Goal: Information Seeking & Learning: Learn about a topic

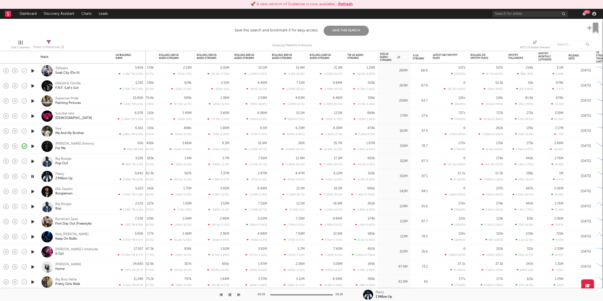
click at [342, 4] on button "Refresh" at bounding box center [345, 4] width 15 height 6
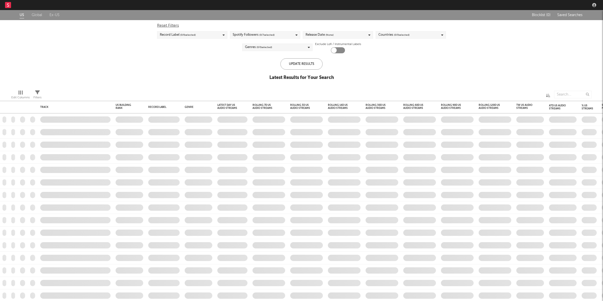
checkbox input "true"
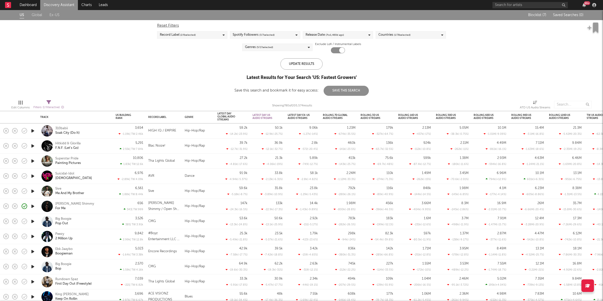
click at [54, 4] on link "Discovery Assistant" at bounding box center [59, 5] width 38 height 10
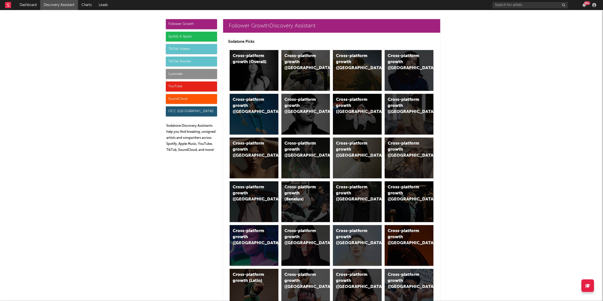
click at [190, 57] on div "TikTok Sounds" at bounding box center [191, 62] width 51 height 10
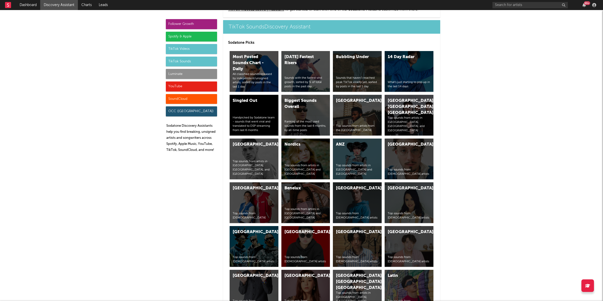
click at [190, 63] on div "TikTok Sounds" at bounding box center [191, 62] width 51 height 10
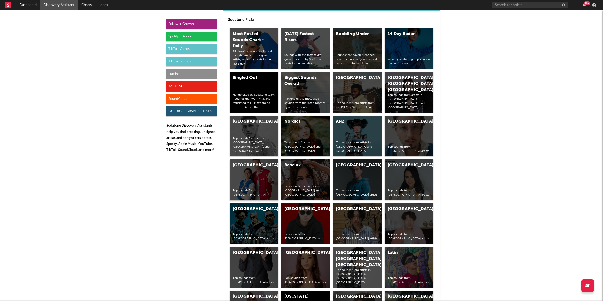
scroll to position [1753, 0]
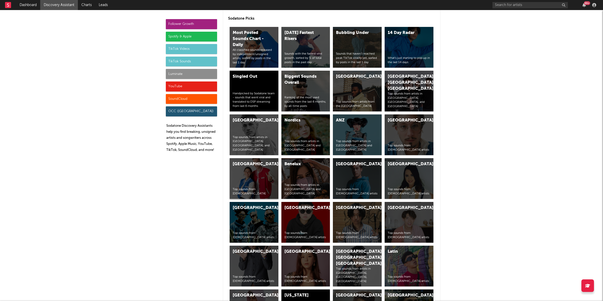
click at [263, 174] on div "Belgium Top sounds from Belgians" at bounding box center [254, 178] width 49 height 41
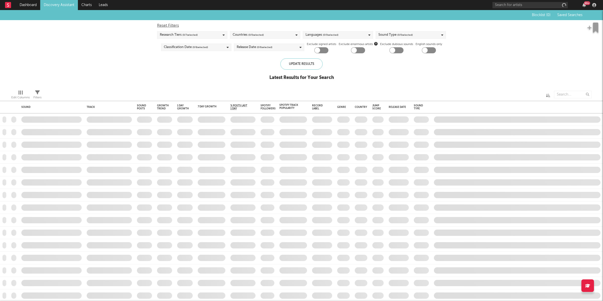
checkbox input "true"
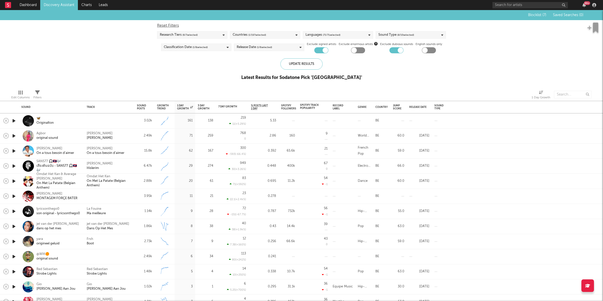
click at [7, 120] on icon "button" at bounding box center [6, 120] width 7 height 7
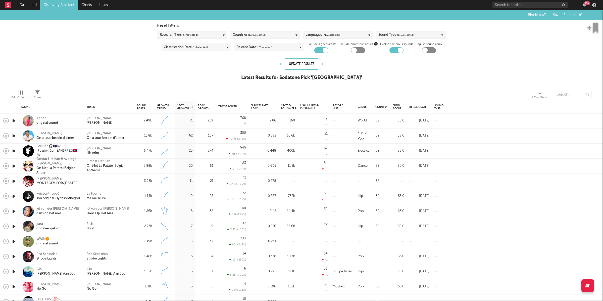
click at [539, 15] on span "Blocklist ( 8 )" at bounding box center [537, 15] width 18 height 4
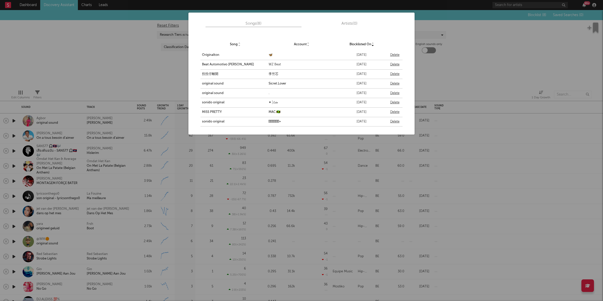
click at [536, 62] on div "Songs ( 8 ) Artists ( 0 ) Song Account Blocklisted On Originalton 🦋 September 1…" at bounding box center [301, 150] width 603 height 301
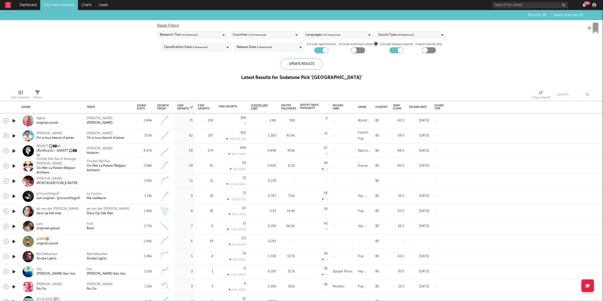
drag, startPoint x: 15, startPoint y: 119, endPoint x: 134, endPoint y: 125, distance: 118.5
click at [16, 120] on icon "button" at bounding box center [13, 121] width 5 height 6
click at [67, 5] on link "Discovery Assistant" at bounding box center [59, 5] width 38 height 10
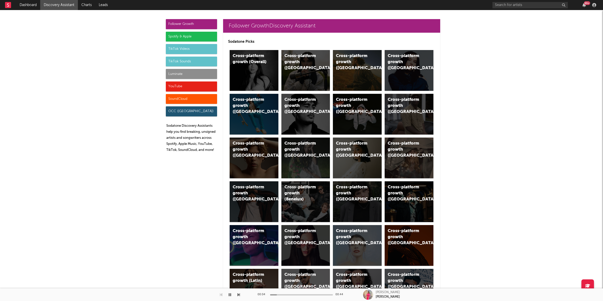
click at [194, 60] on div "TikTok Sounds" at bounding box center [191, 62] width 51 height 10
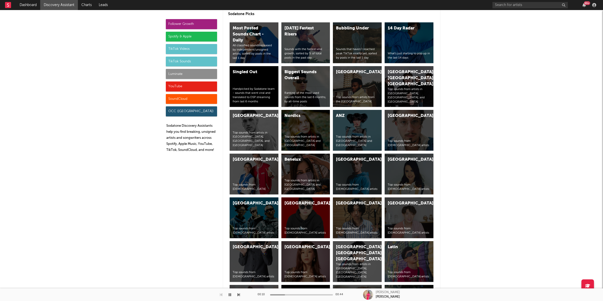
scroll to position [1758, 0]
click at [228, 294] on button "button" at bounding box center [229, 294] width 5 height 13
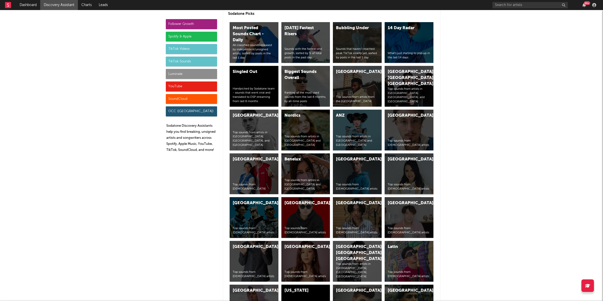
click at [404, 171] on div "Indonesia Top sounds from Indonesian artists" at bounding box center [409, 173] width 49 height 41
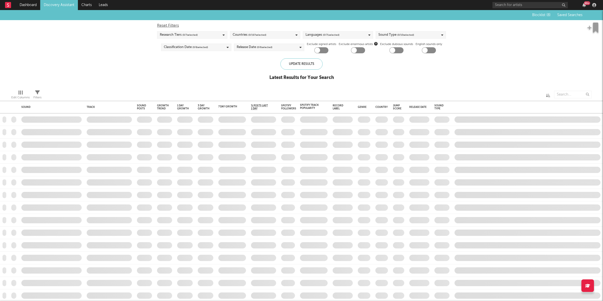
checkbox input "true"
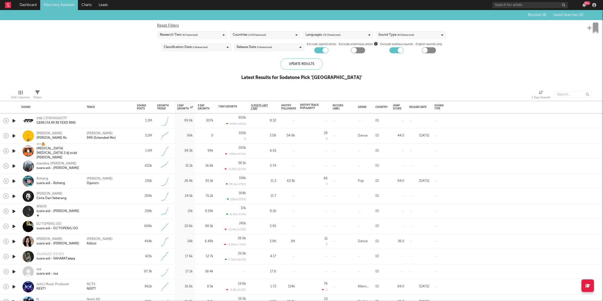
click at [14, 120] on icon "button" at bounding box center [13, 121] width 5 height 6
click at [239, 294] on icon "button" at bounding box center [238, 294] width 3 height 4
click at [220, 293] on icon "button" at bounding box center [221, 294] width 3 height 4
click at [238, 294] on icon "button" at bounding box center [238, 294] width 3 height 4
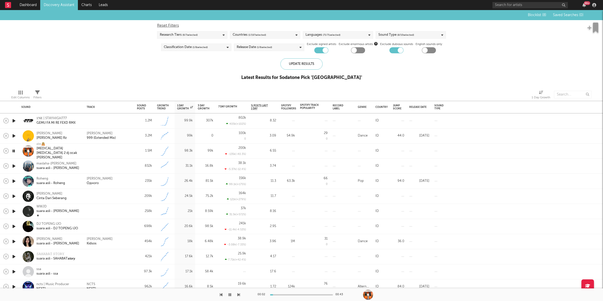
click at [239, 293] on icon "button" at bounding box center [238, 294] width 3 height 4
click at [238, 293] on icon "button" at bounding box center [238, 294] width 3 height 4
click at [238, 294] on icon "button" at bounding box center [238, 294] width 3 height 4
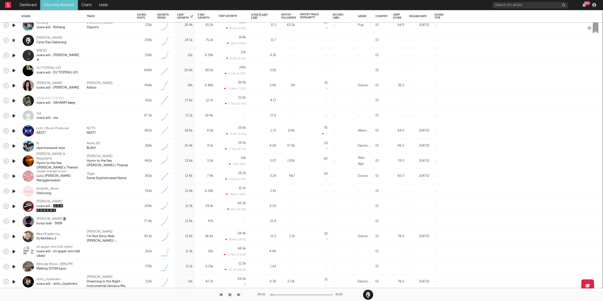
click at [239, 295] on icon "button" at bounding box center [238, 294] width 3 height 4
click at [238, 294] on icon "button" at bounding box center [238, 294] width 3 height 4
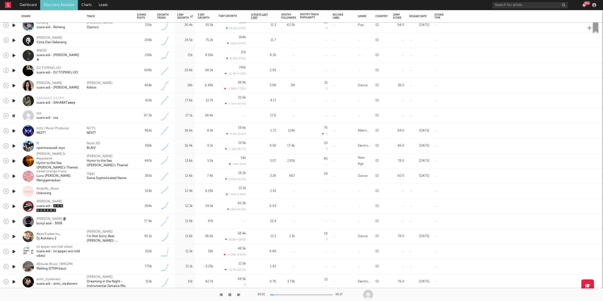
click at [238, 294] on icon "button" at bounding box center [238, 294] width 3 height 4
click at [239, 293] on icon "button" at bounding box center [238, 294] width 3 height 4
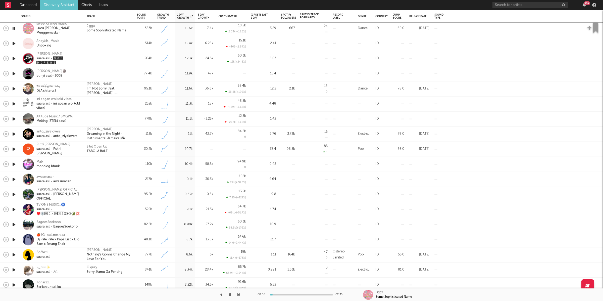
click at [239, 295] on icon "button" at bounding box center [238, 294] width 3 height 4
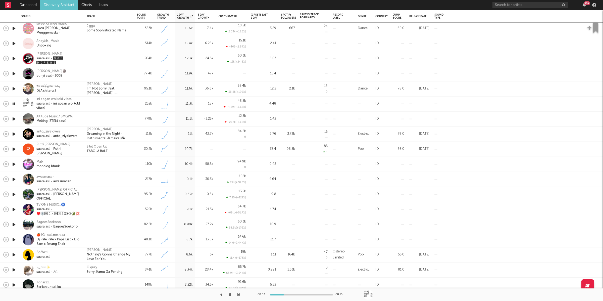
click at [239, 295] on icon "button" at bounding box center [238, 294] width 3 height 4
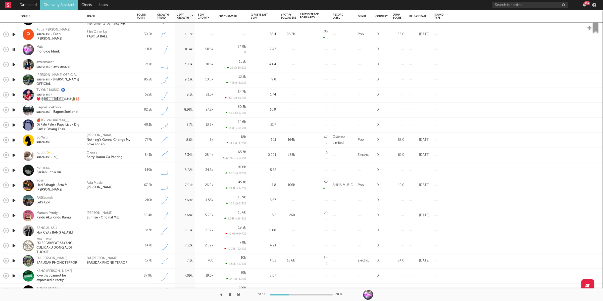
click at [239, 293] on icon "button" at bounding box center [238, 294] width 3 height 4
click at [58, 66] on div "suara asli - awasmacan" at bounding box center [53, 67] width 35 height 5
click at [240, 294] on div "00:15 00:57" at bounding box center [301, 294] width 603 height 13
click at [239, 294] on icon "button" at bounding box center [238, 294] width 3 height 4
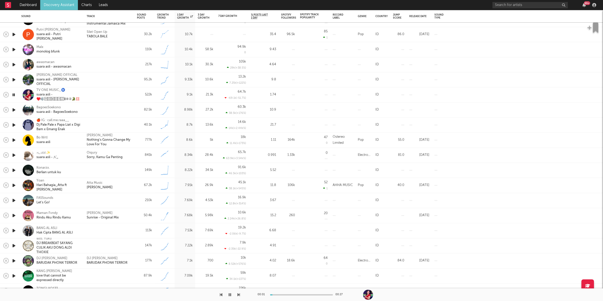
click at [239, 294] on icon "button" at bounding box center [238, 294] width 3 height 4
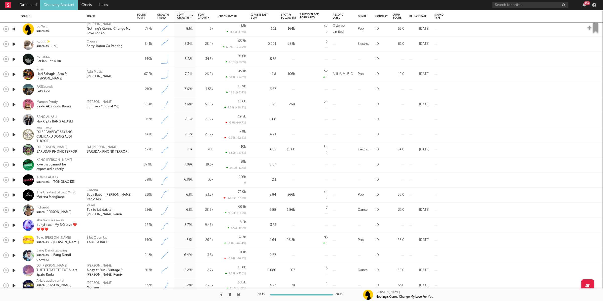
click at [239, 294] on icon "button" at bounding box center [238, 294] width 3 height 4
click at [238, 292] on button "button" at bounding box center [238, 294] width 3 height 13
click at [238, 293] on icon "button" at bounding box center [238, 294] width 3 height 4
click at [237, 293] on icon "button" at bounding box center [238, 294] width 3 height 4
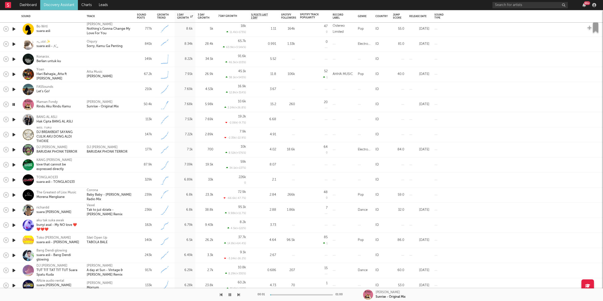
click at [237, 293] on icon "button" at bounding box center [238, 294] width 3 height 4
click at [230, 294] on icon "button" at bounding box center [230, 294] width 3 height 4
click at [230, 295] on icon "button" at bounding box center [229, 294] width 3 height 4
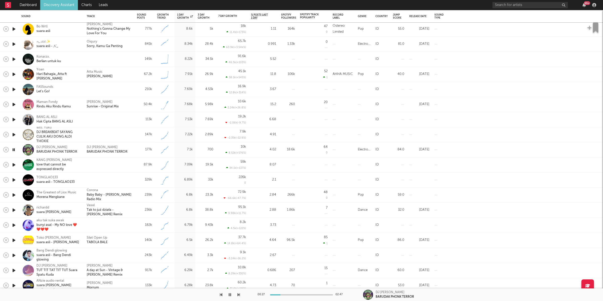
click at [228, 294] on button "button" at bounding box center [229, 294] width 5 height 13
